Goal: Task Accomplishment & Management: Manage account settings

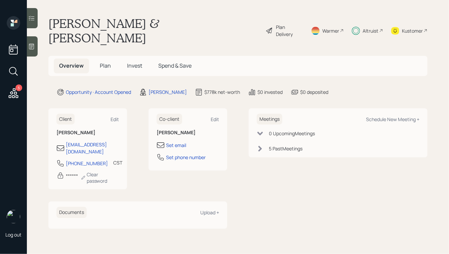
click at [366, 27] on div "Altruist" at bounding box center [370, 30] width 16 height 7
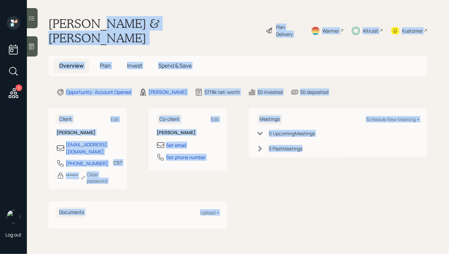
drag, startPoint x: 100, startPoint y: 23, endPoint x: 273, endPoint y: 156, distance: 217.8
click at [273, 156] on main "[PERSON_NAME] & [PERSON_NAME] Plan Delivery Warmer Altruist Kustomer Overview P…" at bounding box center [238, 127] width 422 height 254
click at [273, 156] on div "Meetings Schedule New Meeting + 0 Upcoming Meeting s 5 Past Meeting s" at bounding box center [338, 168] width 179 height 120
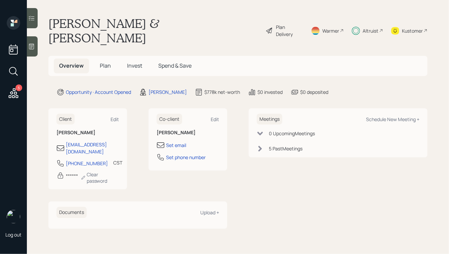
click at [31, 45] on icon at bounding box center [31, 46] width 7 height 7
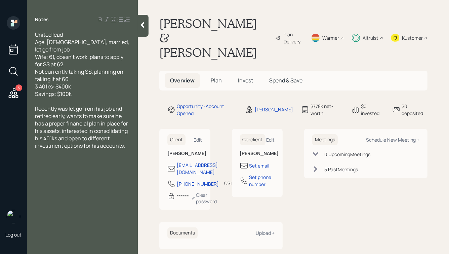
click at [142, 27] on icon at bounding box center [142, 24] width 7 height 7
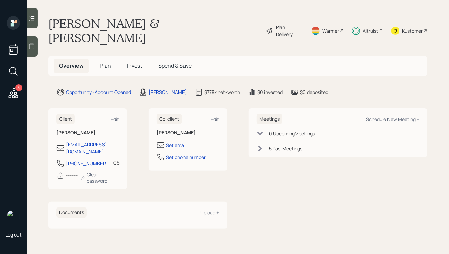
click at [126, 58] on h5 "Invest" at bounding box center [135, 65] width 26 height 14
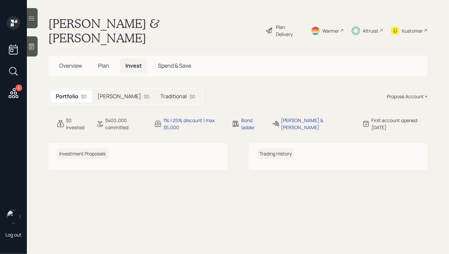
click at [112, 90] on div "[PERSON_NAME] $0" at bounding box center [123, 96] width 63 height 12
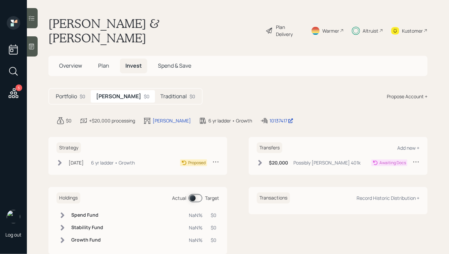
click at [160, 93] on h5 "Traditional" at bounding box center [173, 96] width 27 height 6
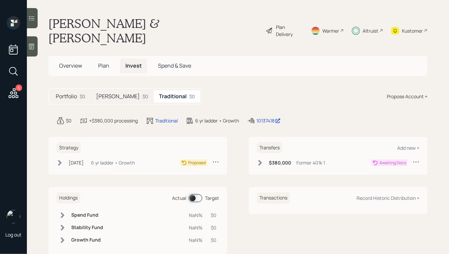
click at [21, 89] on div "5" at bounding box center [18, 87] width 7 height 7
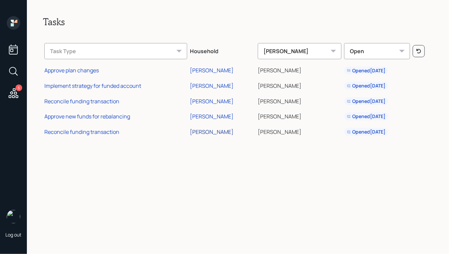
click at [198, 130] on div "[PERSON_NAME]" at bounding box center [212, 131] width 44 height 7
